Goal: Information Seeking & Learning: Learn about a topic

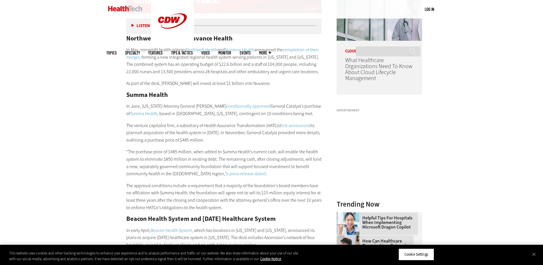
scroll to position [513, 0]
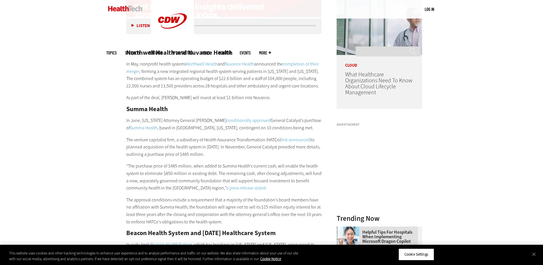
click at [171, 72] on p "In May, nonprofit health systems Northwell Health and Nuvance Health announced …" at bounding box center [223, 74] width 195 height 29
click at [171, 71] on p "In May, nonprofit health systems Northwell Health and Nuvance Health announced …" at bounding box center [223, 74] width 195 height 29
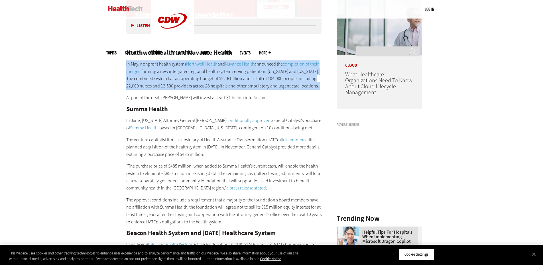
click at [171, 71] on p "In May, nonprofit health systems Northwell Health and Nuvance Health announced …" at bounding box center [223, 74] width 195 height 29
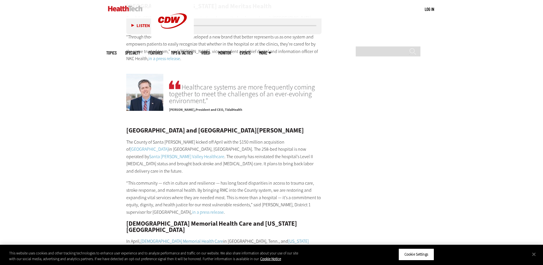
scroll to position [1225, 0]
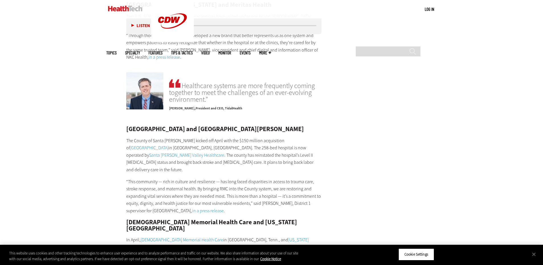
click at [248, 137] on p "The County of Santa [PERSON_NAME] kicked off April with the $150 million acquis…" at bounding box center [223, 155] width 195 height 36
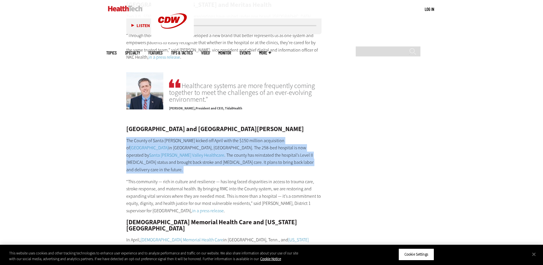
click at [248, 137] on p "The County of Santa [PERSON_NAME] kicked off April with the $150 million acquis…" at bounding box center [223, 155] width 195 height 36
click at [229, 137] on p "The County of Santa [PERSON_NAME] kicked off April with the $150 million acquis…" at bounding box center [223, 155] width 195 height 36
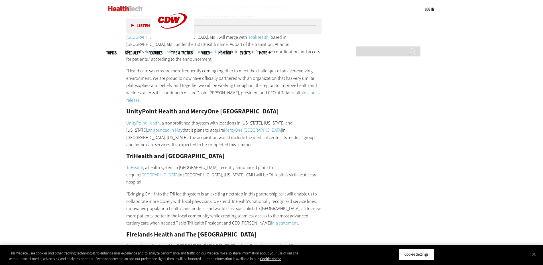
scroll to position [1538, 0]
